Goal: Book appointment/travel/reservation

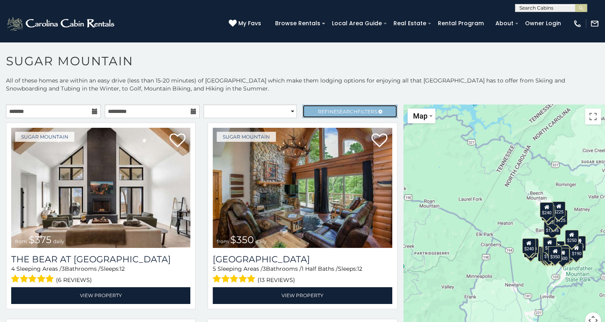
click at [364, 112] on span "Refine Search Filters" at bounding box center [347, 111] width 59 height 6
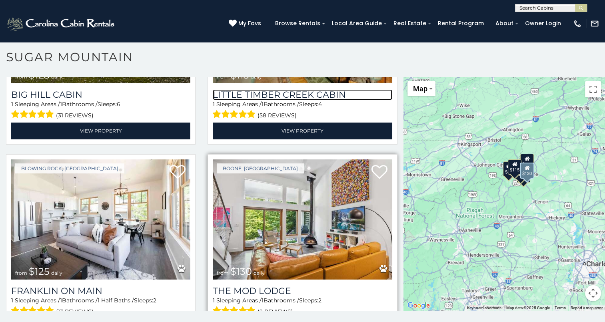
scroll to position [788, 0]
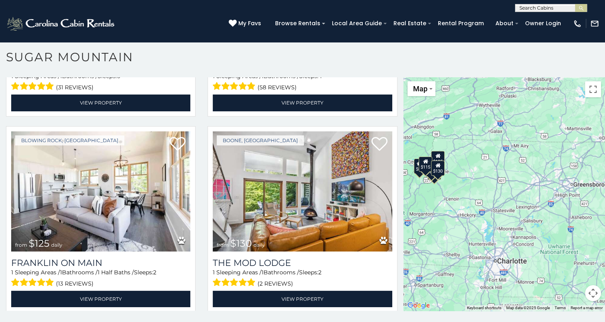
drag, startPoint x: 560, startPoint y: 184, endPoint x: 469, endPoint y: 183, distance: 91.2
click at [469, 183] on div "$85 $125 $125 $125 $125 $115 $125 $130" at bounding box center [504, 193] width 202 height 233
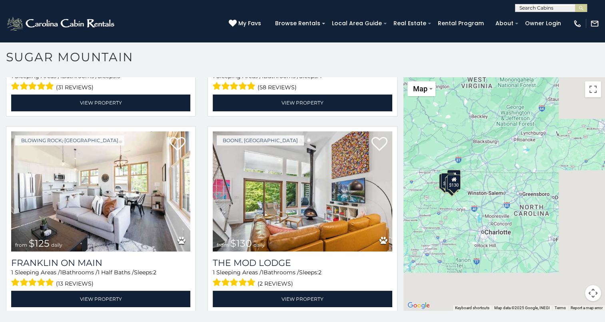
drag, startPoint x: 555, startPoint y: 188, endPoint x: 480, endPoint y: 194, distance: 75.0
click at [480, 194] on div "$85 $125 $125 $125 $125 $115 $125 $130" at bounding box center [504, 193] width 202 height 233
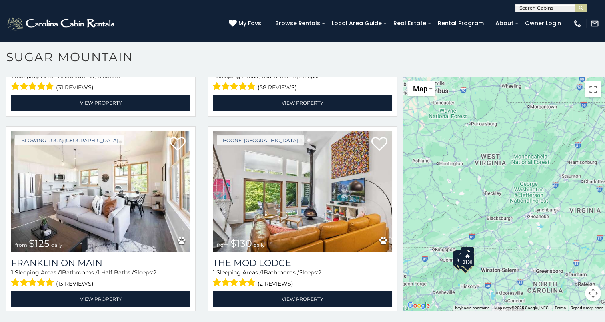
drag, startPoint x: 573, startPoint y: 203, endPoint x: 585, endPoint y: 280, distance: 78.2
click at [585, 280] on div "$85 $125 $125 $125 $125 $115 $125 $130" at bounding box center [504, 193] width 202 height 233
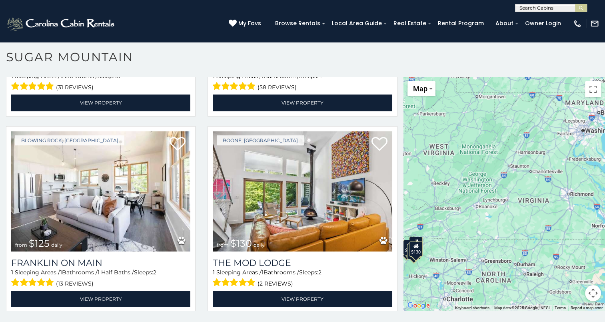
drag, startPoint x: 550, startPoint y: 181, endPoint x: 499, endPoint y: 172, distance: 52.4
click at [499, 172] on div "$85 $125 $125 $125 $125 $115 $125 $130" at bounding box center [504, 193] width 202 height 233
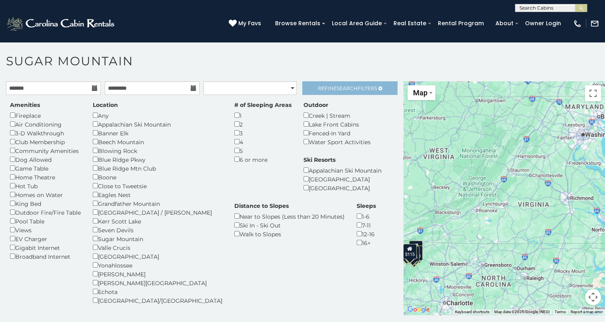
scroll to position [0, 0]
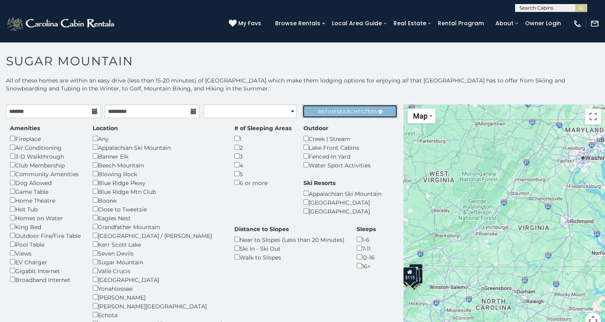
click at [346, 109] on span "Search" at bounding box center [347, 111] width 21 height 6
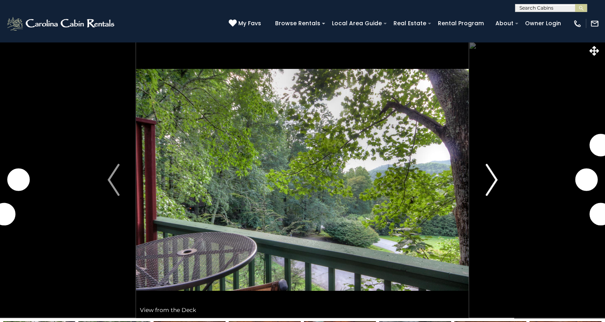
click at [494, 179] on img "Next" at bounding box center [491, 180] width 12 height 32
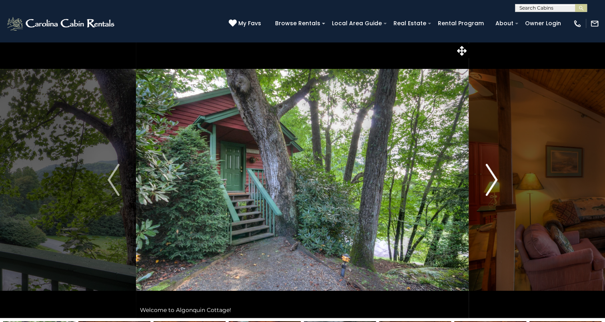
click at [493, 178] on img "Next" at bounding box center [491, 180] width 12 height 32
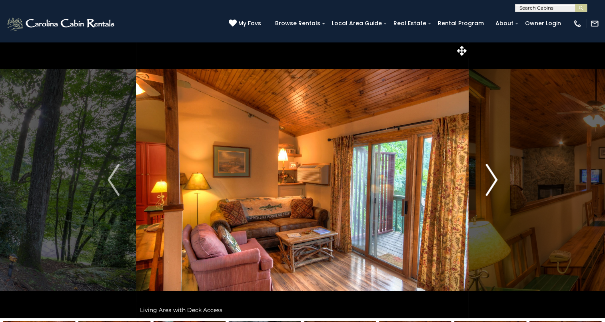
click at [494, 179] on img "Next" at bounding box center [491, 180] width 12 height 32
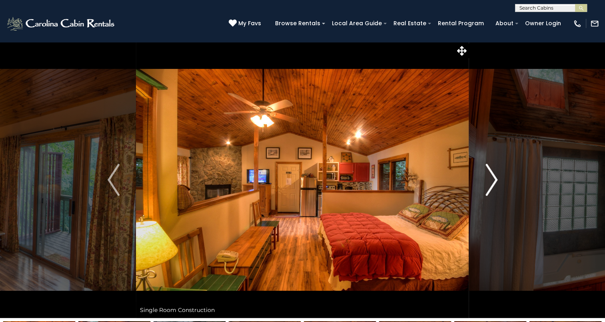
click at [494, 179] on img "Next" at bounding box center [491, 180] width 12 height 32
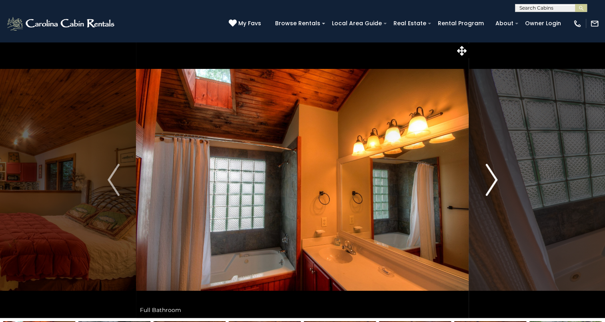
click at [494, 179] on img "Next" at bounding box center [491, 180] width 12 height 32
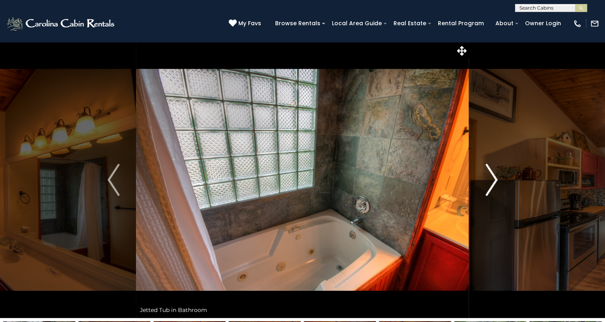
click at [495, 179] on img "Next" at bounding box center [491, 180] width 12 height 32
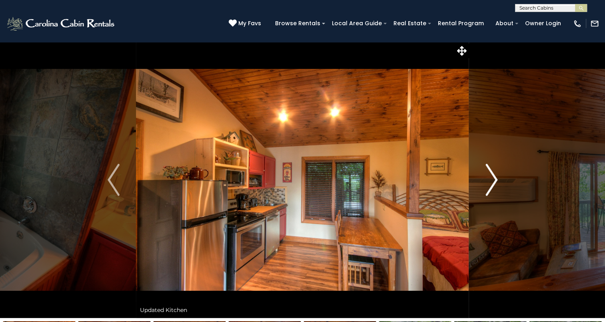
click at [495, 179] on img "Next" at bounding box center [491, 180] width 12 height 32
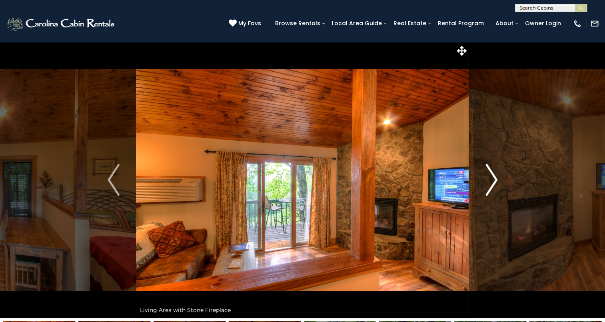
click at [495, 179] on img "Next" at bounding box center [491, 180] width 12 height 32
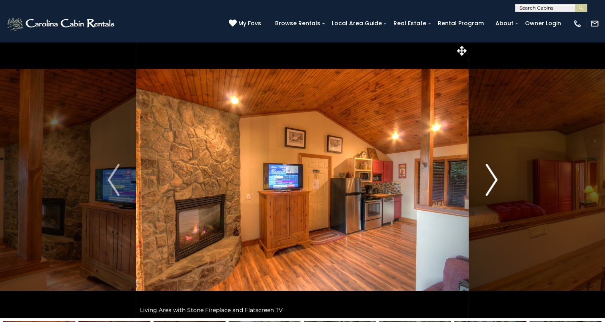
click at [494, 181] on img "Next" at bounding box center [491, 180] width 12 height 32
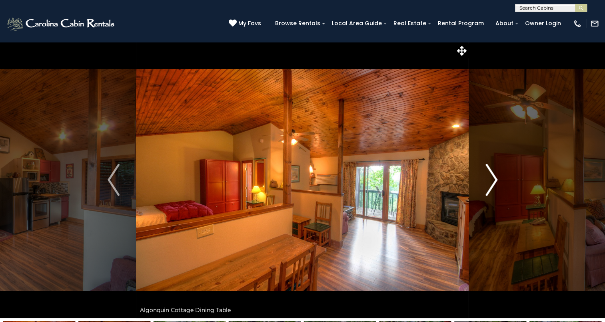
click at [491, 183] on img "Next" at bounding box center [491, 180] width 12 height 32
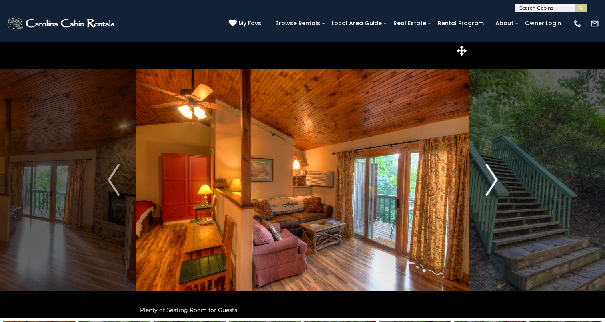
click at [491, 182] on img "Next" at bounding box center [491, 180] width 12 height 32
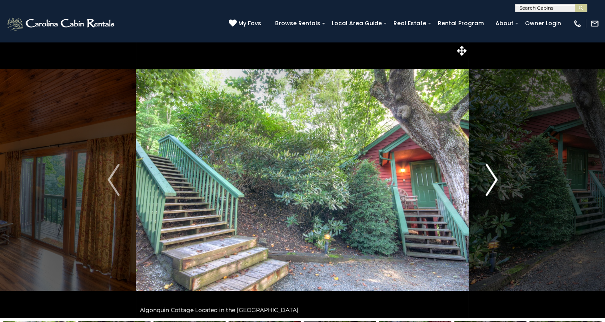
click at [493, 181] on img "Next" at bounding box center [491, 180] width 12 height 32
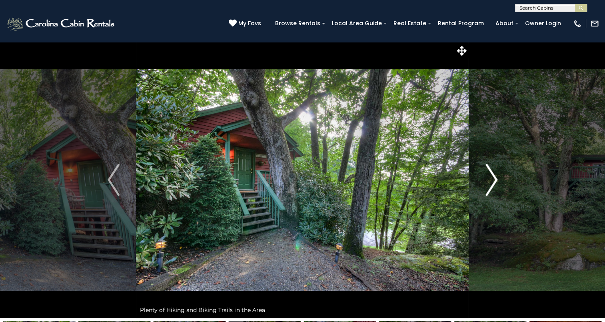
click at [493, 181] on img "Next" at bounding box center [491, 180] width 12 height 32
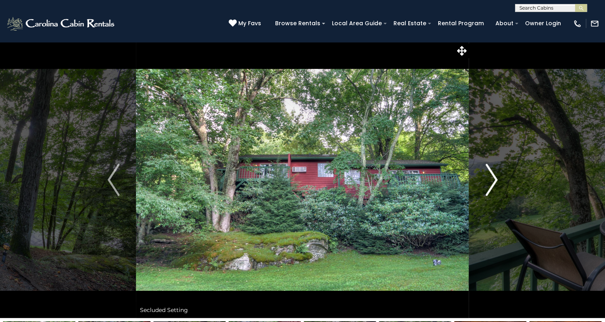
click at [491, 182] on img "Next" at bounding box center [491, 180] width 12 height 32
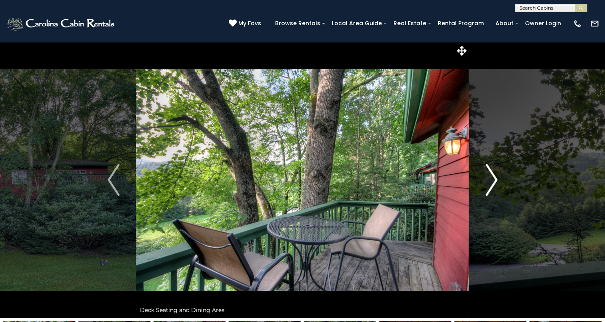
click at [491, 182] on img "Next" at bounding box center [491, 180] width 12 height 32
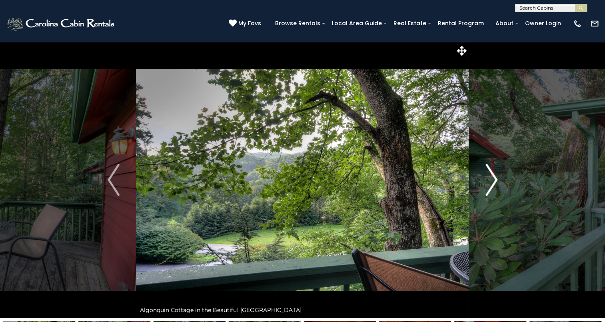
click at [491, 182] on img "Next" at bounding box center [491, 180] width 12 height 32
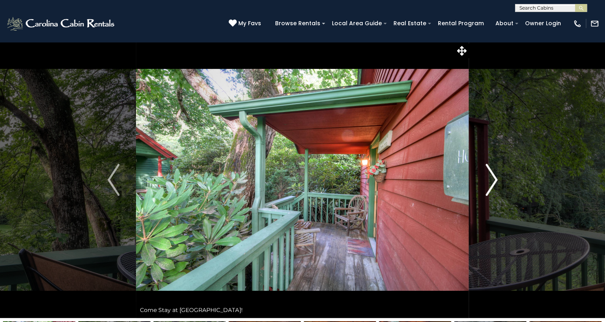
click at [492, 184] on img "Next" at bounding box center [491, 180] width 12 height 32
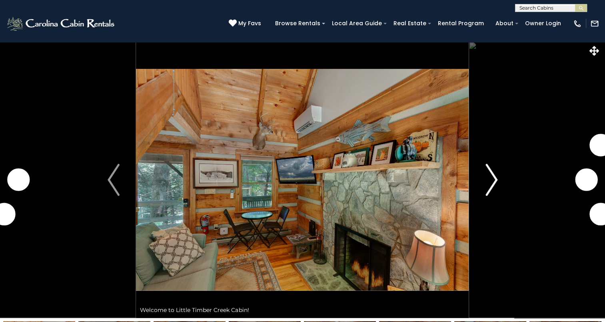
click at [495, 180] on img "Next" at bounding box center [491, 180] width 12 height 32
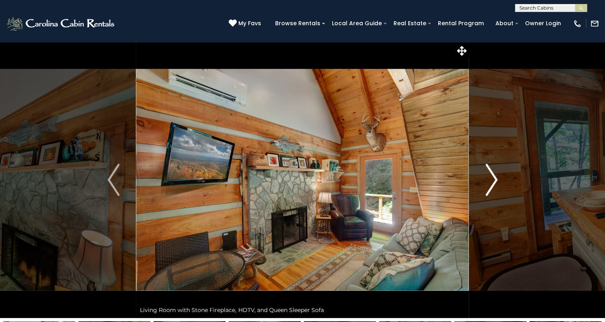
click at [489, 178] on img "Next" at bounding box center [491, 180] width 12 height 32
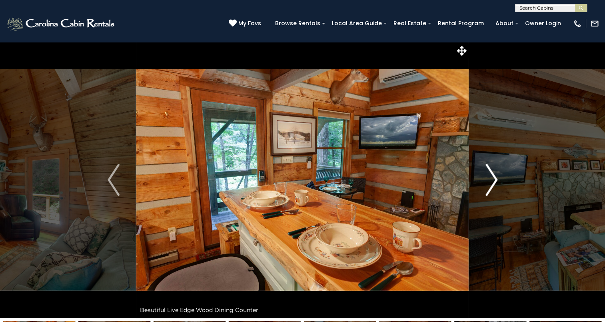
click at [495, 180] on img "Next" at bounding box center [491, 180] width 12 height 32
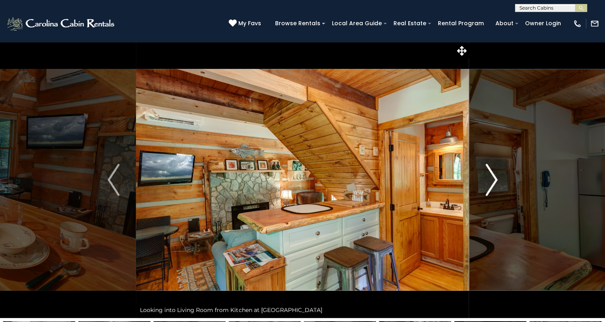
click at [495, 180] on img "Next" at bounding box center [491, 180] width 12 height 32
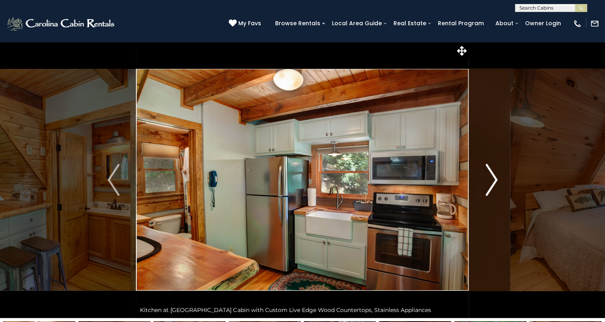
click at [495, 179] on img "Next" at bounding box center [491, 180] width 12 height 32
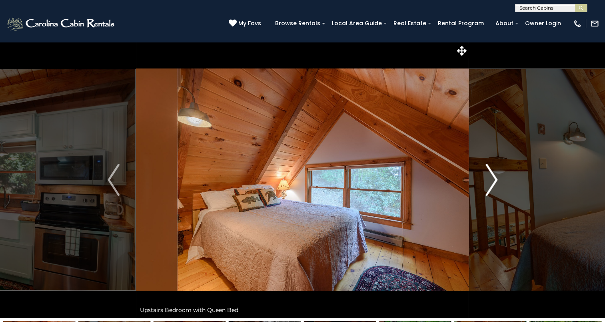
click at [495, 179] on img "Next" at bounding box center [491, 180] width 12 height 32
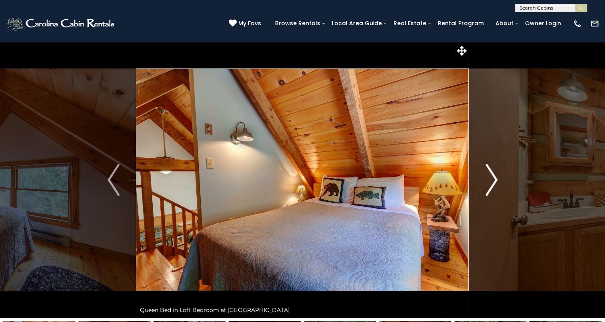
click at [495, 179] on img "Next" at bounding box center [491, 180] width 12 height 32
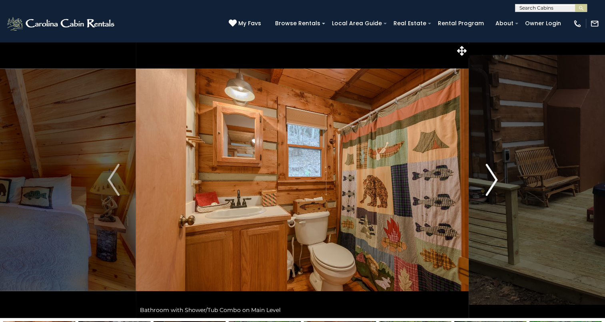
click at [495, 179] on img "Next" at bounding box center [491, 180] width 12 height 32
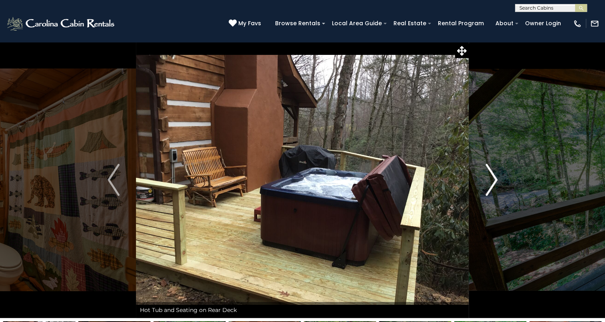
click at [495, 179] on img "Next" at bounding box center [491, 180] width 12 height 32
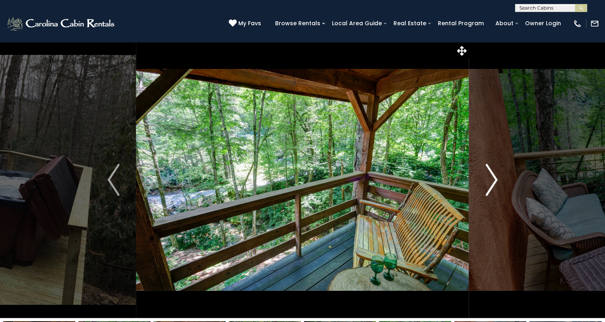
click at [495, 179] on img "Next" at bounding box center [491, 180] width 12 height 32
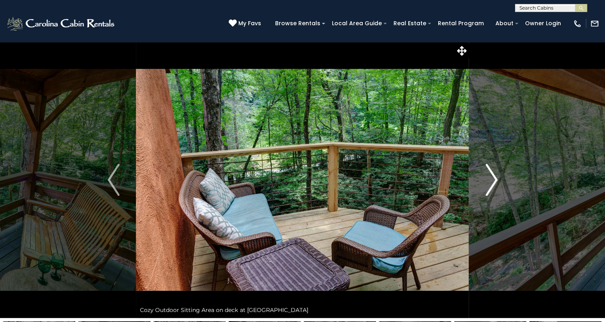
click at [495, 179] on img "Next" at bounding box center [491, 180] width 12 height 32
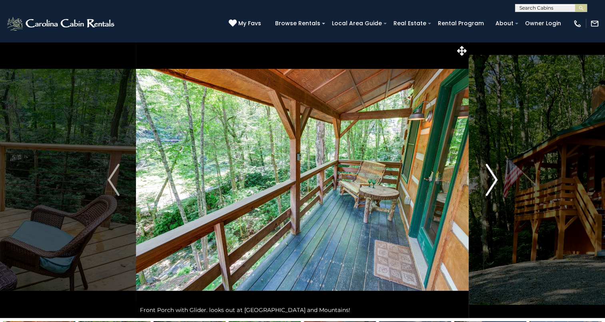
click at [495, 179] on img "Next" at bounding box center [491, 180] width 12 height 32
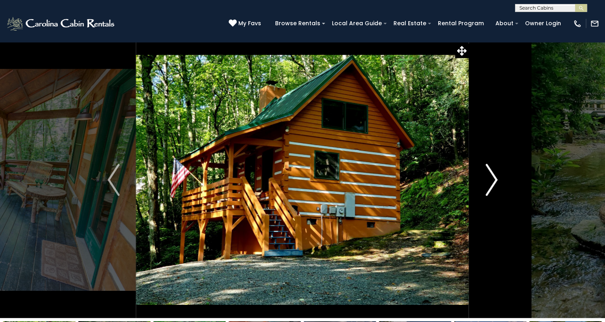
click at [495, 179] on img "Next" at bounding box center [491, 180] width 12 height 32
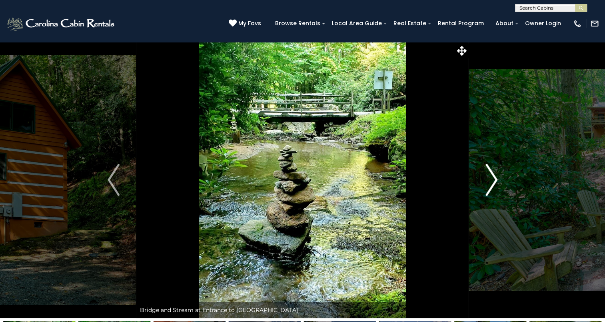
click at [495, 179] on img "Next" at bounding box center [491, 180] width 12 height 32
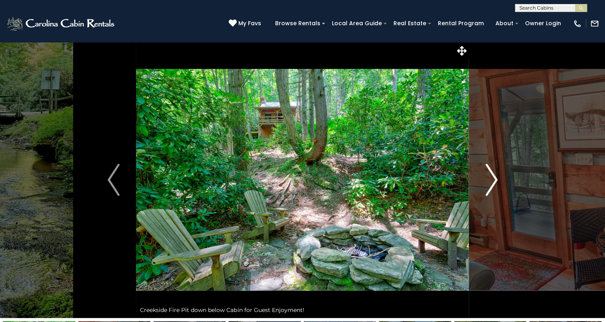
click at [495, 179] on img "Next" at bounding box center [491, 180] width 12 height 32
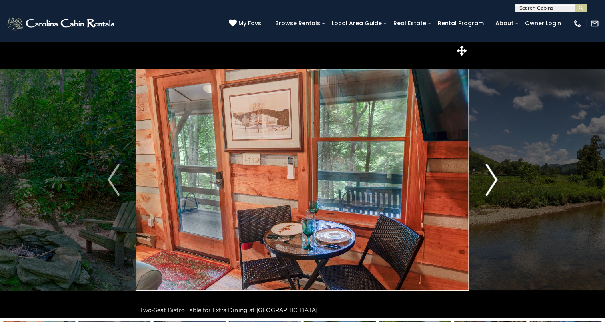
click at [495, 179] on img "Next" at bounding box center [491, 180] width 12 height 32
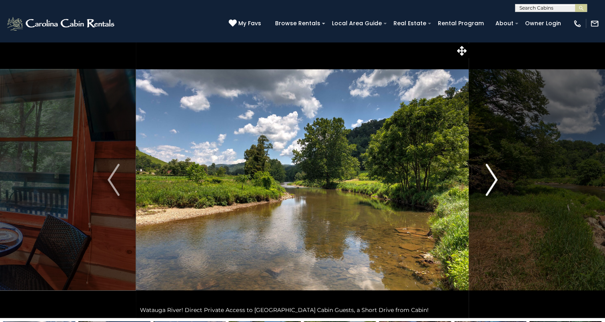
click at [495, 180] on img "Next" at bounding box center [491, 180] width 12 height 32
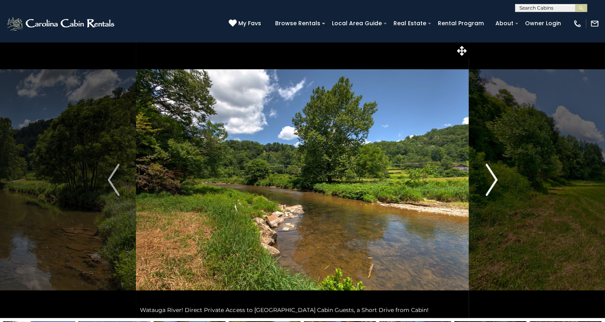
click at [495, 180] on img "Next" at bounding box center [491, 180] width 12 height 32
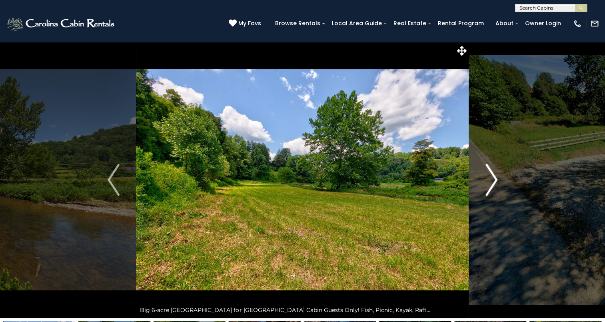
click at [495, 180] on img "Next" at bounding box center [491, 180] width 12 height 32
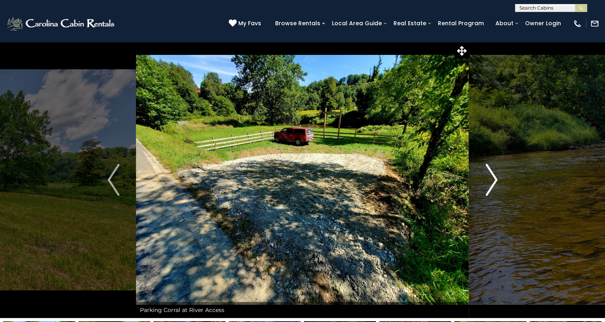
click at [495, 180] on img "Next" at bounding box center [491, 180] width 12 height 32
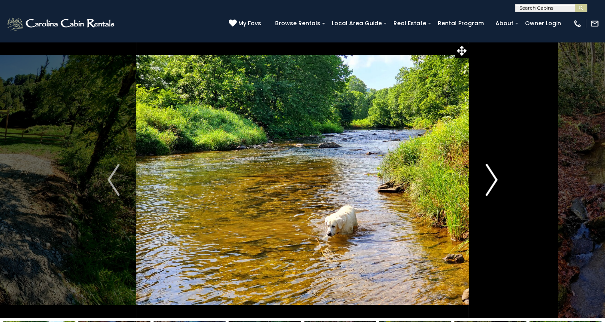
click at [495, 180] on img "Next" at bounding box center [491, 180] width 12 height 32
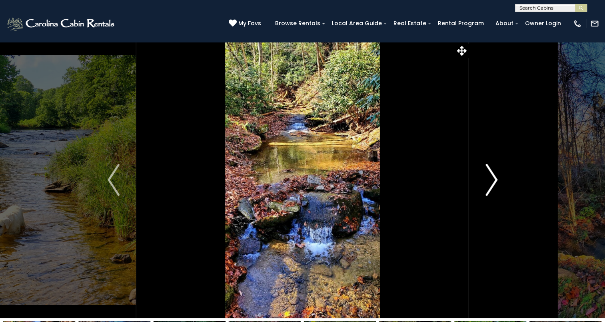
click at [495, 180] on img "Next" at bounding box center [491, 180] width 12 height 32
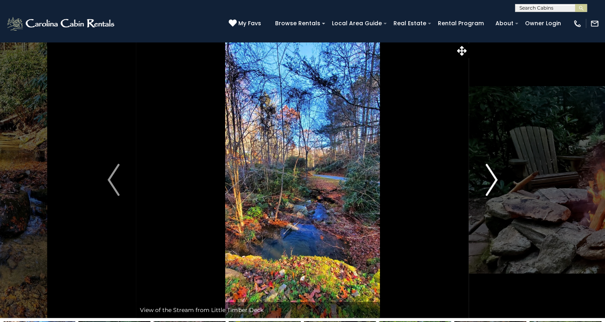
click at [495, 180] on img "Next" at bounding box center [491, 180] width 12 height 32
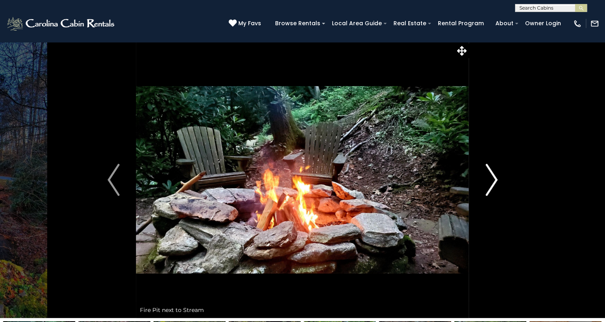
click at [495, 180] on img "Next" at bounding box center [491, 180] width 12 height 32
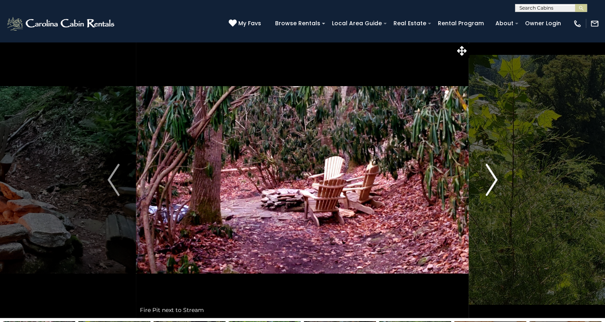
click at [495, 180] on img "Next" at bounding box center [491, 180] width 12 height 32
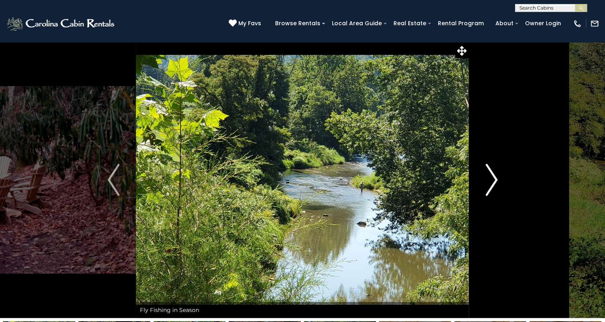
click at [495, 180] on img "Next" at bounding box center [491, 180] width 12 height 32
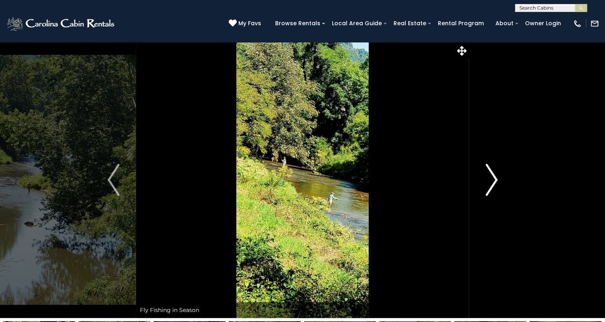
click at [495, 180] on img "Next" at bounding box center [491, 180] width 12 height 32
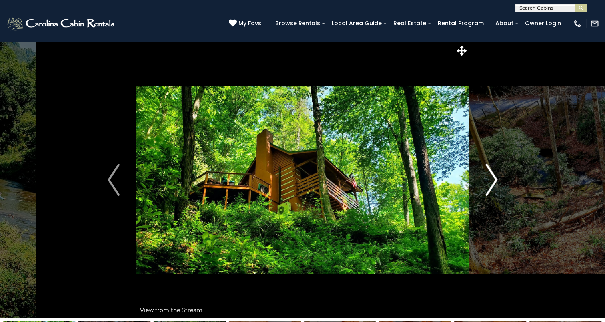
click at [495, 180] on img "Next" at bounding box center [491, 180] width 12 height 32
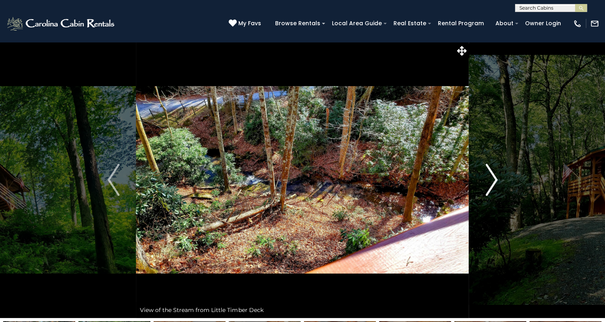
click at [495, 180] on img "Next" at bounding box center [491, 180] width 12 height 32
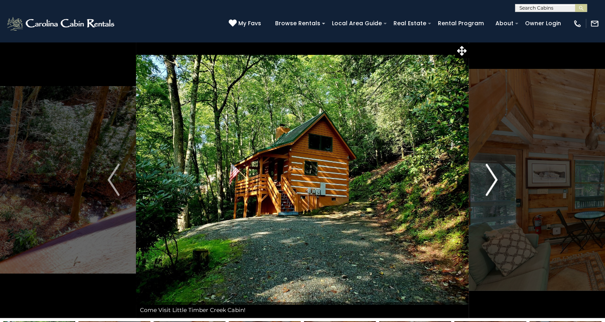
click at [495, 180] on img "Next" at bounding box center [491, 180] width 12 height 32
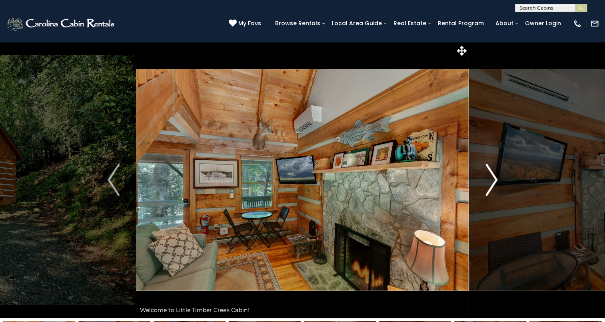
click at [495, 180] on img "Next" at bounding box center [491, 180] width 12 height 32
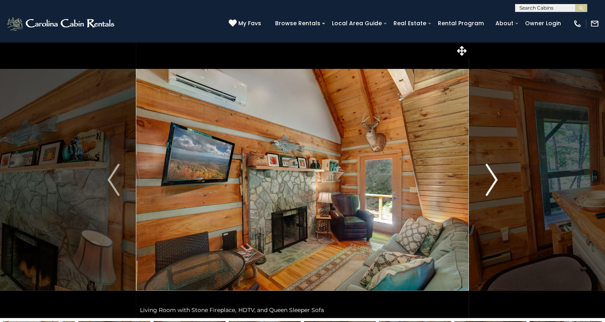
click at [495, 180] on img "Next" at bounding box center [491, 180] width 12 height 32
